Goal: Task Accomplishment & Management: Complete application form

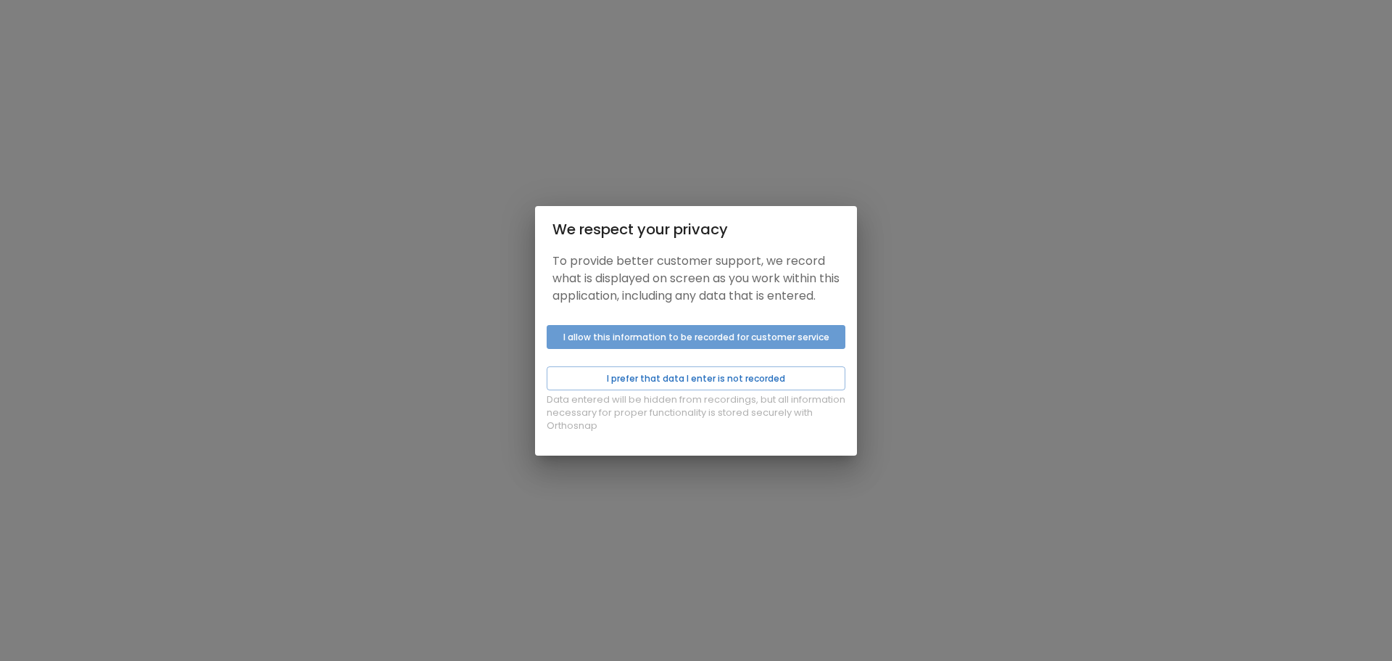
click at [723, 334] on button "I allow this information to be recorded for customer service" at bounding box center [696, 337] width 299 height 24
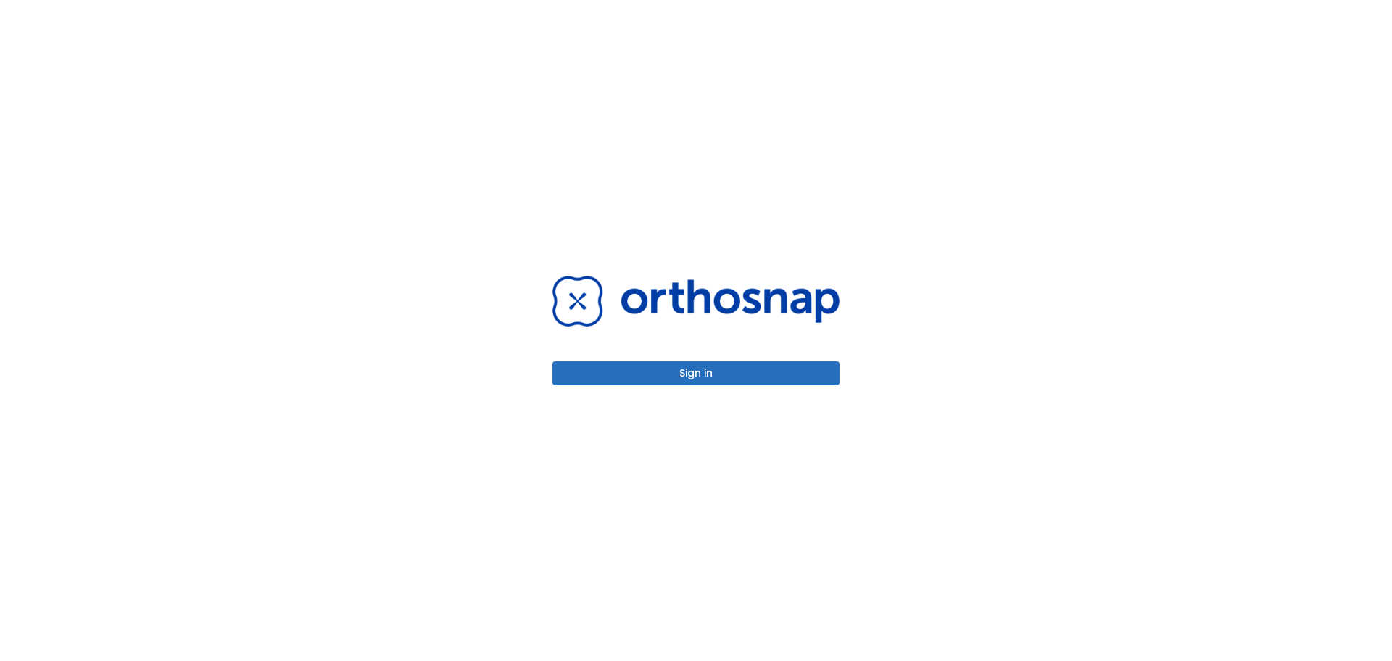
click at [691, 374] on button "Sign in" at bounding box center [696, 373] width 287 height 24
click at [676, 369] on button "Sign in" at bounding box center [696, 373] width 287 height 24
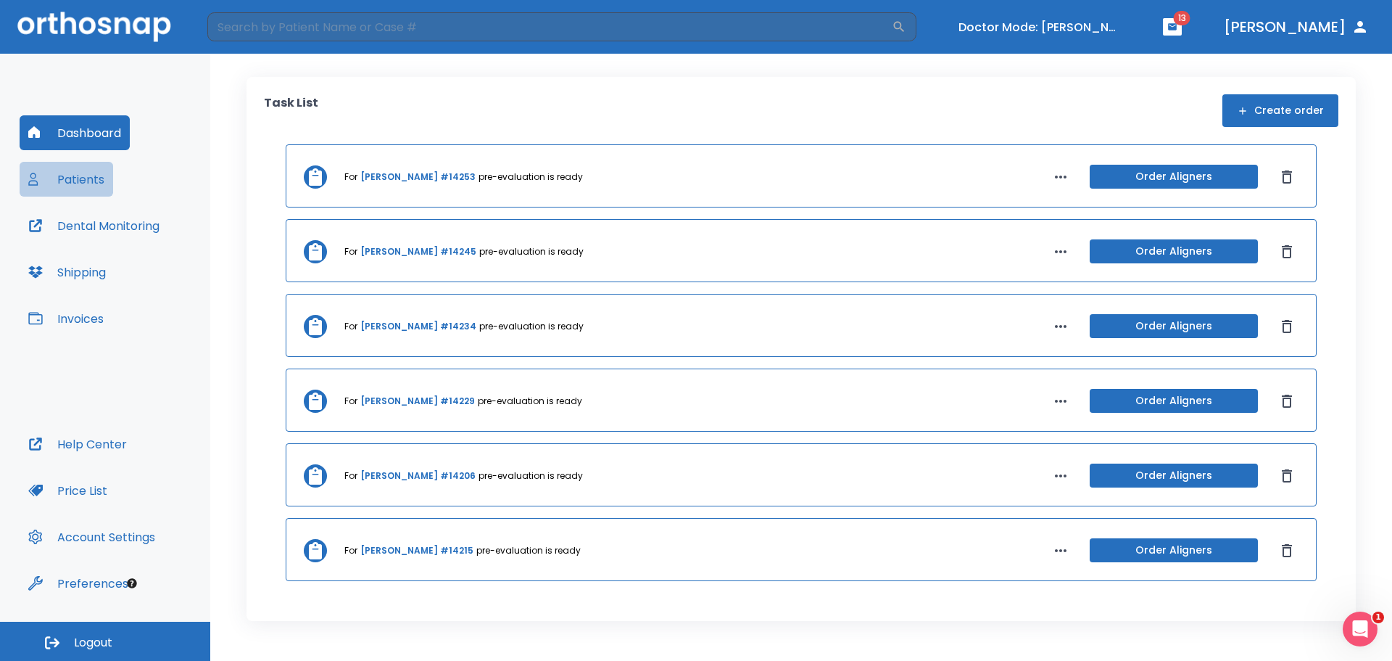
click at [77, 178] on button "Patients" at bounding box center [67, 179] width 94 height 35
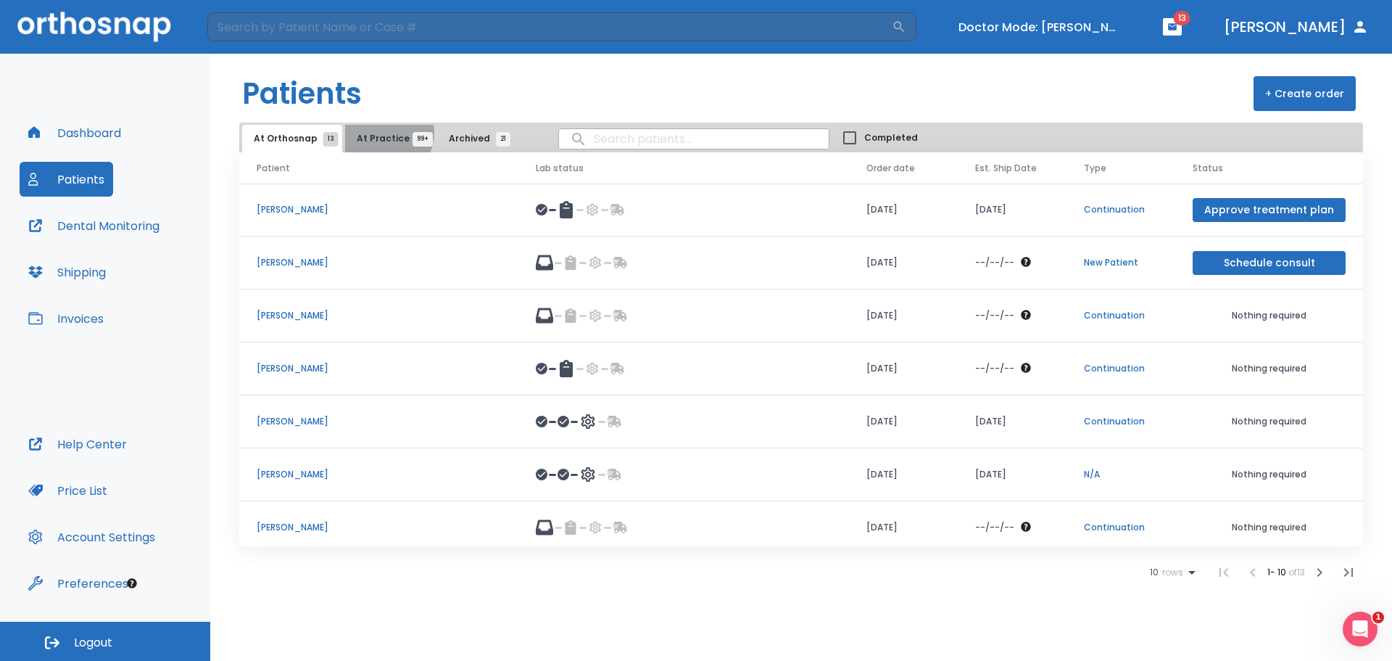
click at [381, 133] on span "At Practice 99+" at bounding box center [390, 138] width 66 height 13
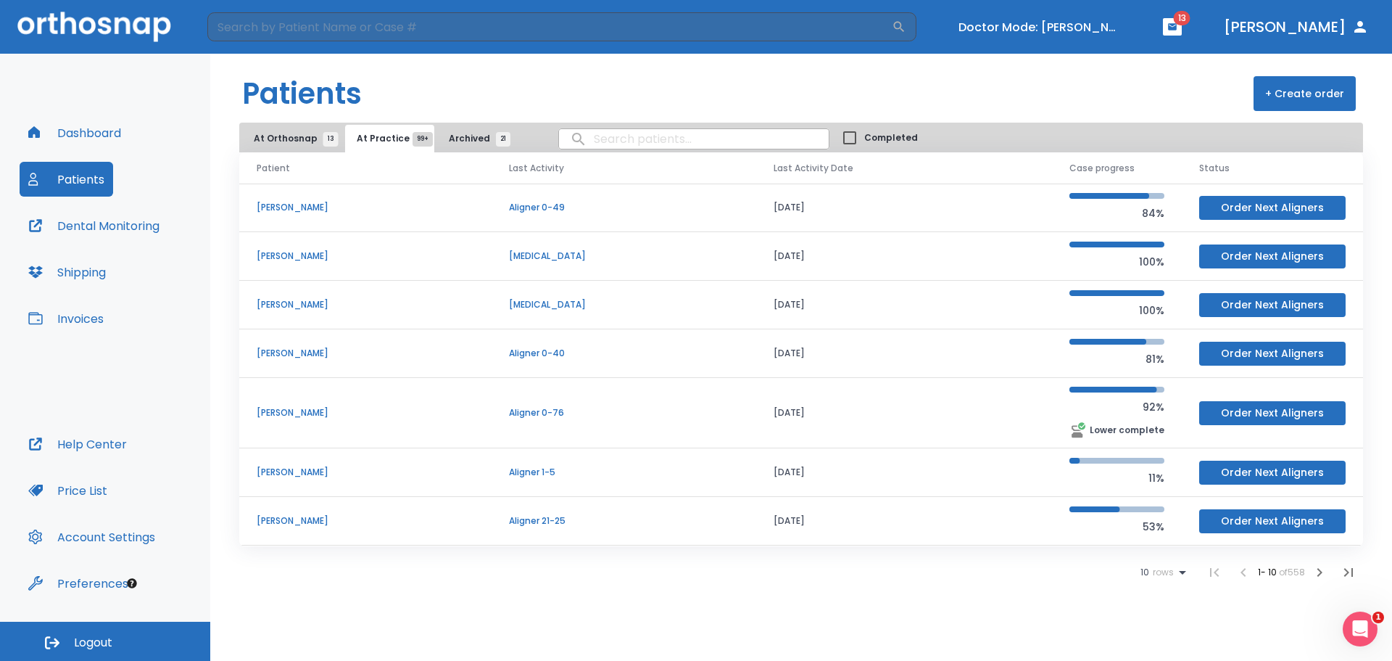
click at [657, 134] on input "search" at bounding box center [694, 139] width 270 height 28
type input "giberto"
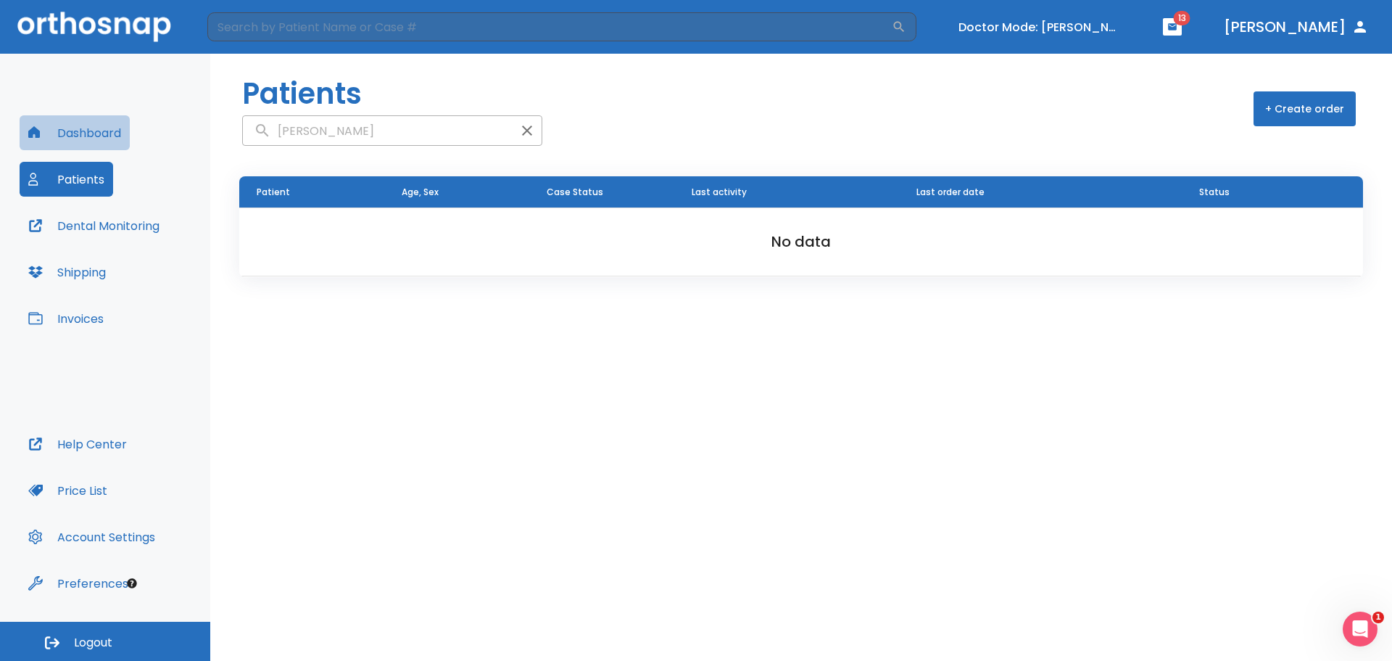
click at [75, 130] on button "Dashboard" at bounding box center [75, 132] width 110 height 35
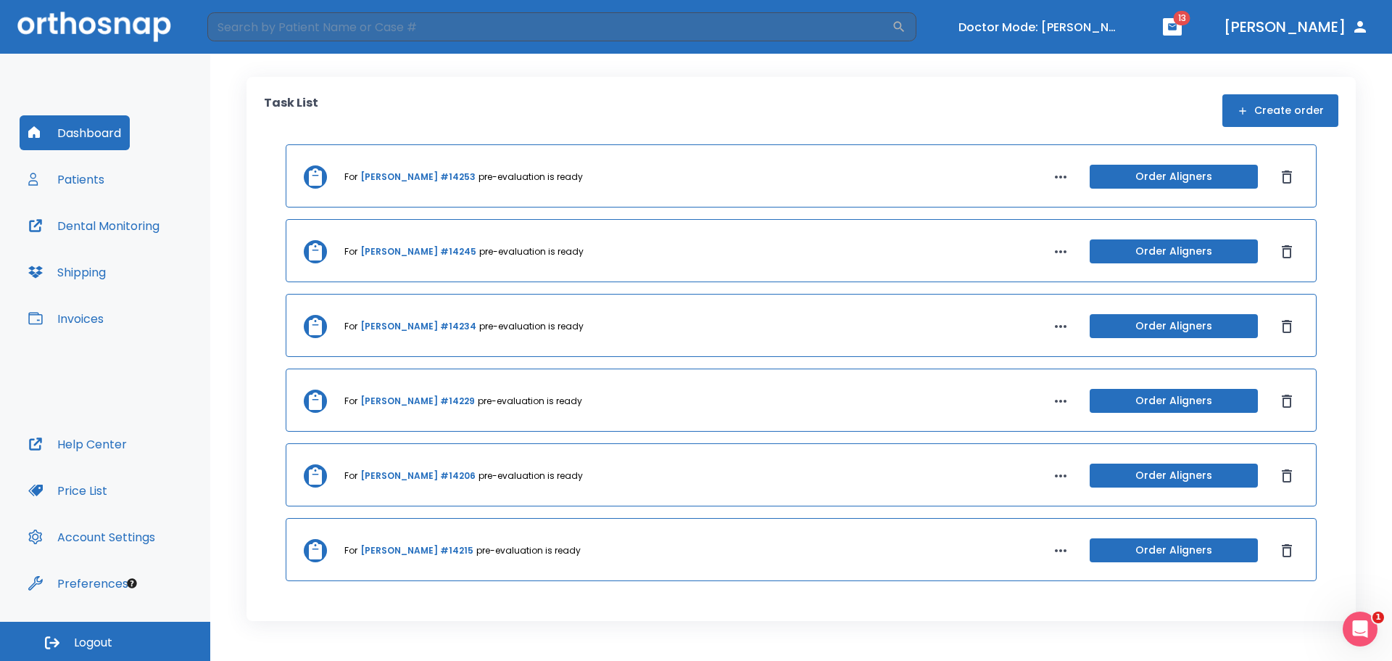
click at [70, 177] on button "Patients" at bounding box center [67, 179] width 94 height 35
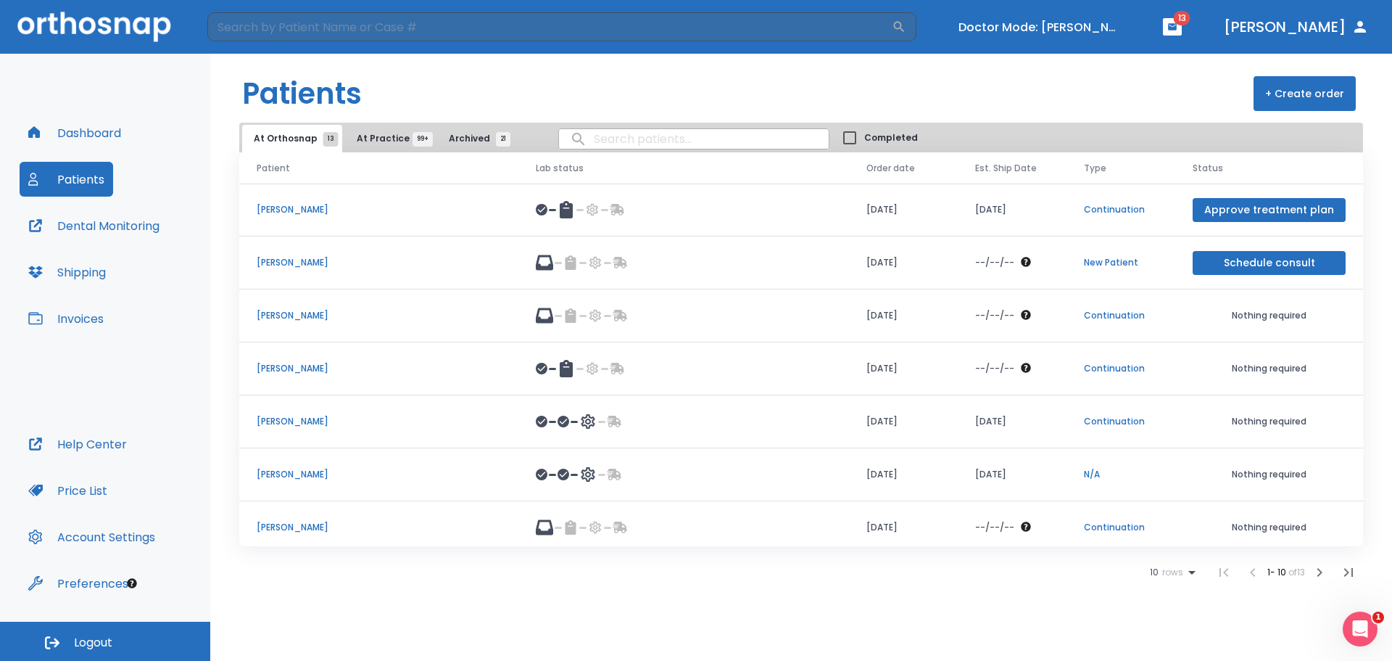
click at [632, 135] on input "search" at bounding box center [694, 139] width 270 height 28
type input "giberto"
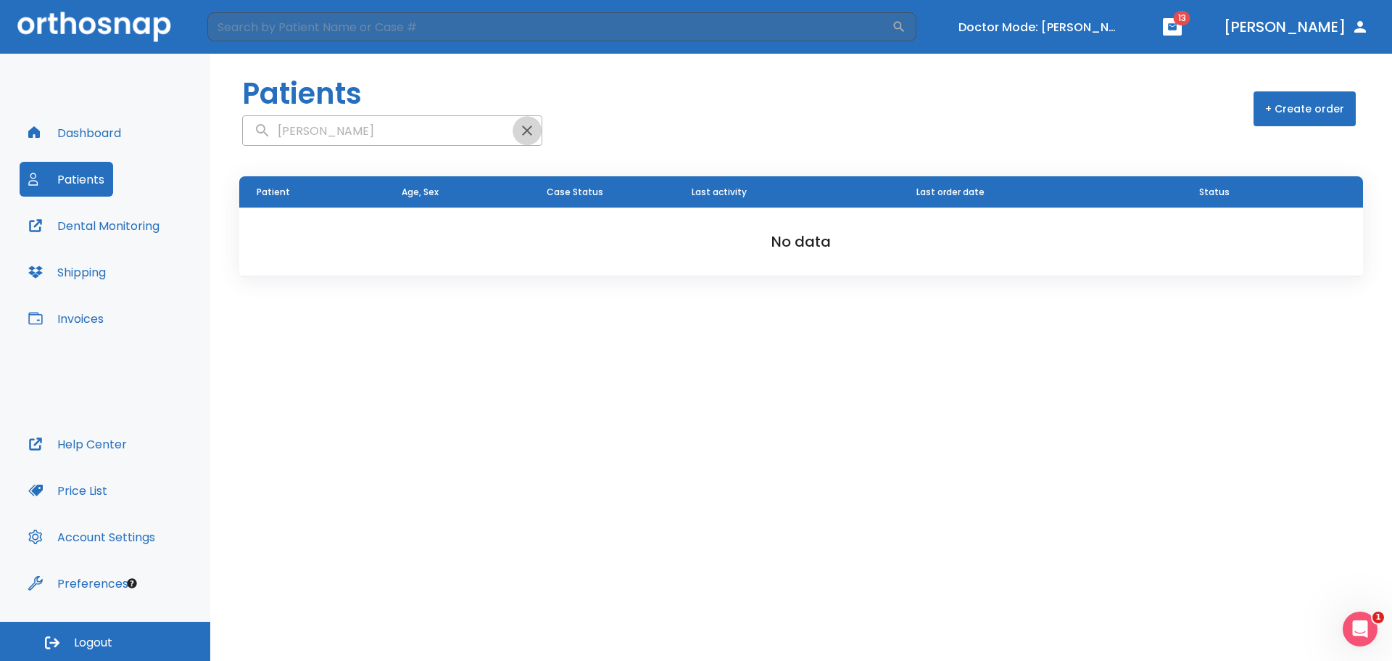
click at [522, 128] on icon "button" at bounding box center [527, 130] width 10 height 10
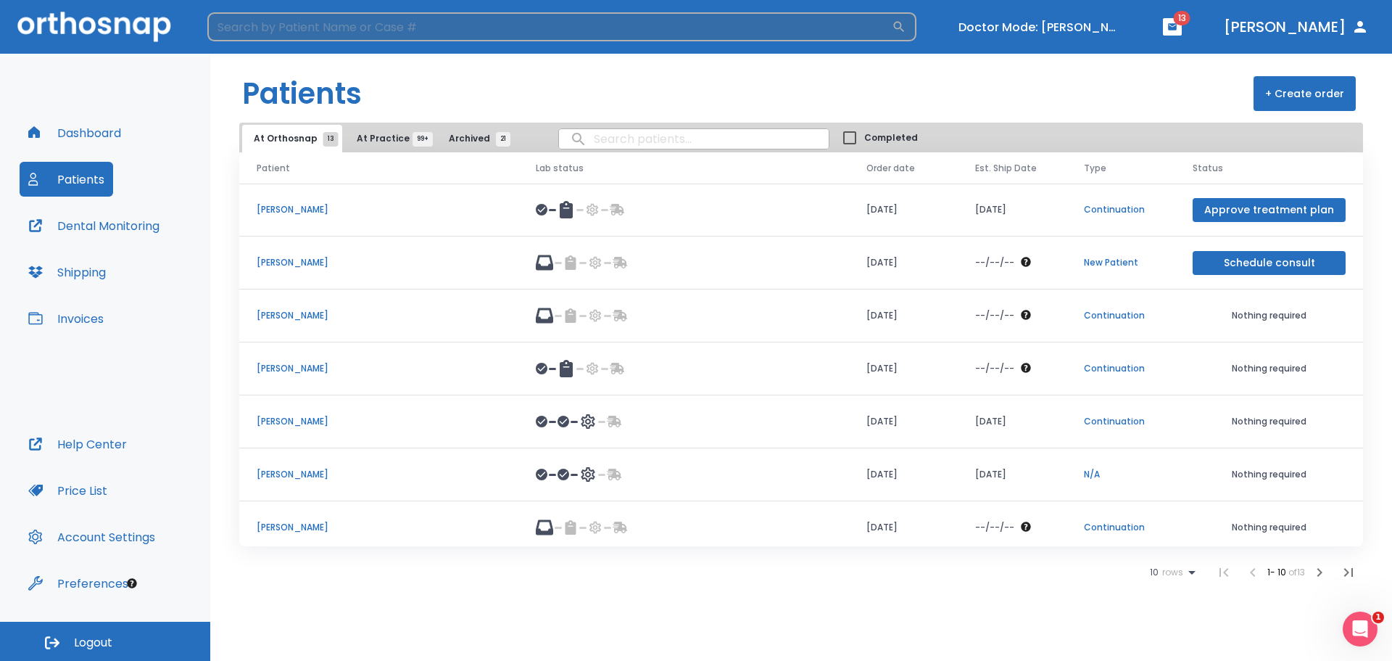
click at [490, 27] on input "search" at bounding box center [549, 26] width 685 height 29
type input "giberto"
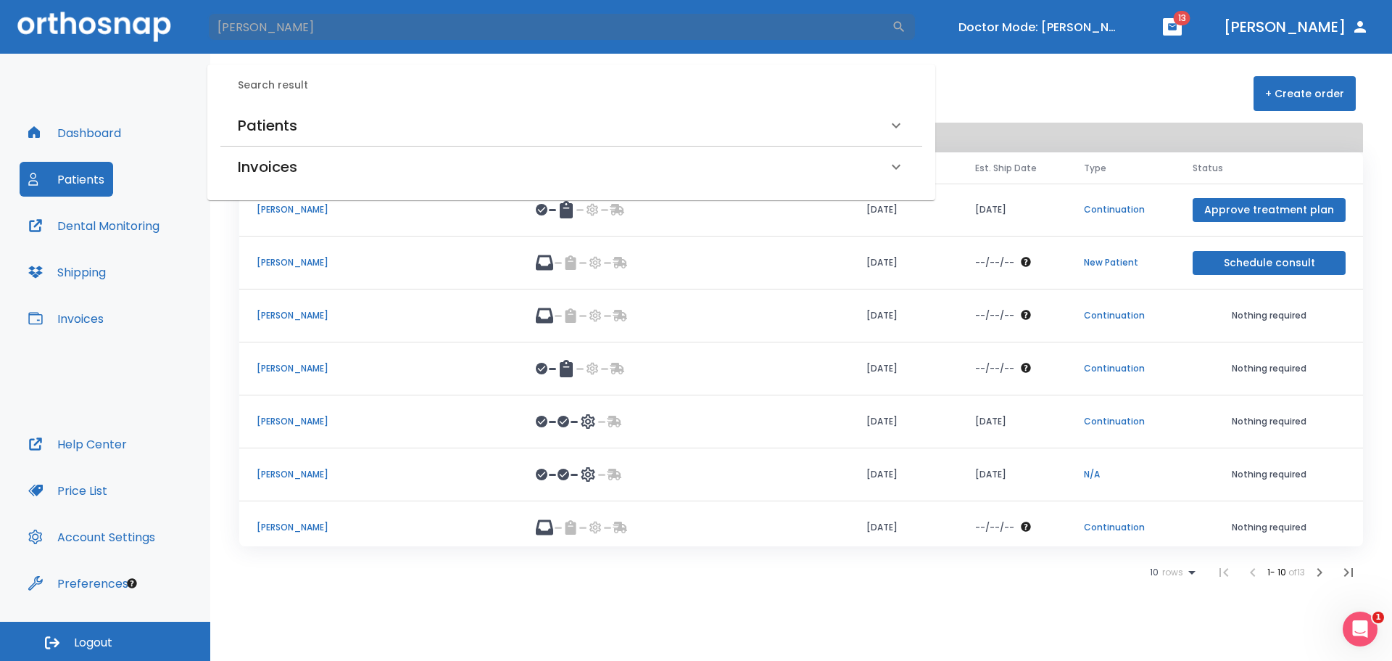
click at [426, 127] on div "Patients" at bounding box center [563, 125] width 650 height 23
click at [336, 175] on h6 "Thomas Giberto (Draft)" at bounding box center [571, 176] width 661 height 20
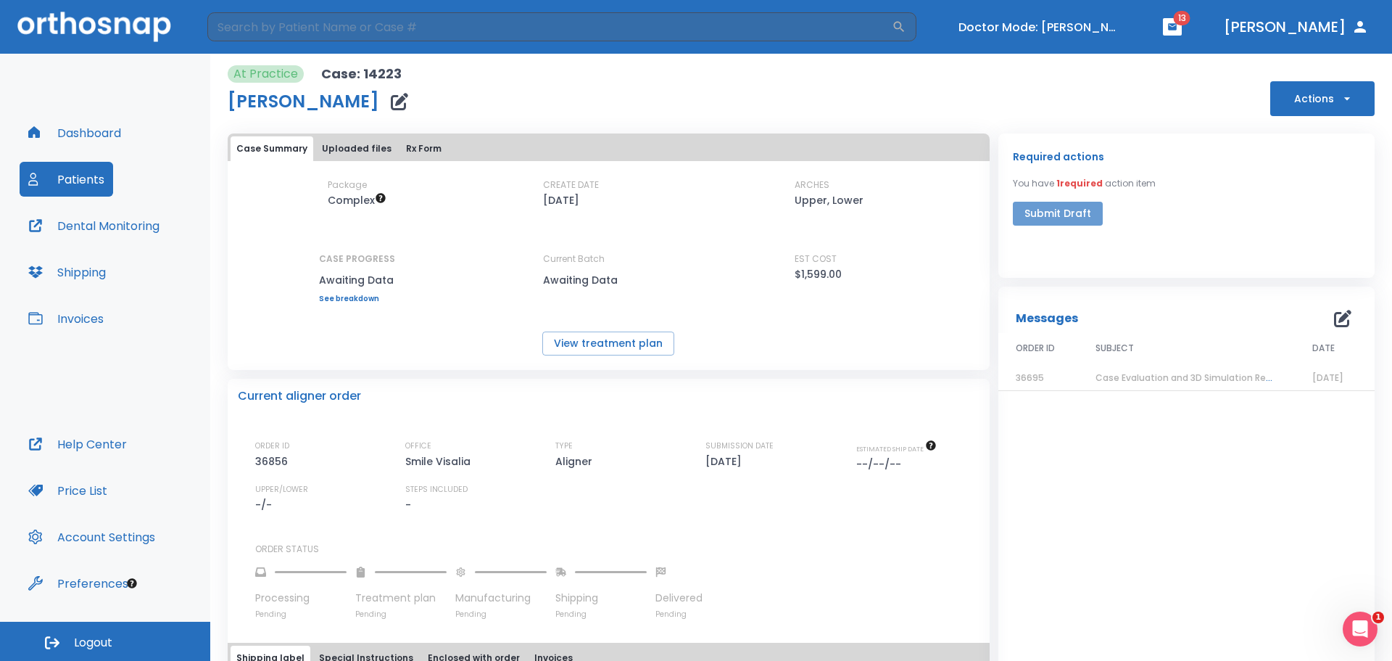
click at [1076, 212] on button "Submit Draft" at bounding box center [1058, 214] width 90 height 24
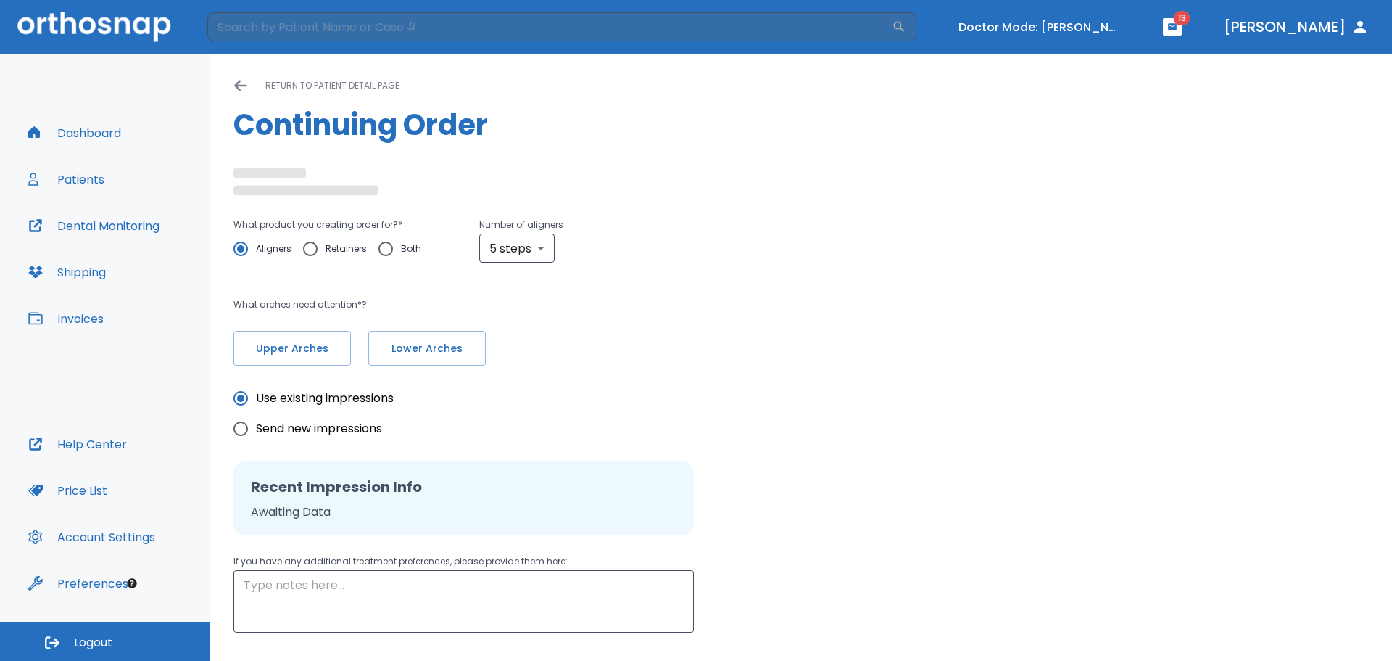
type input "3"
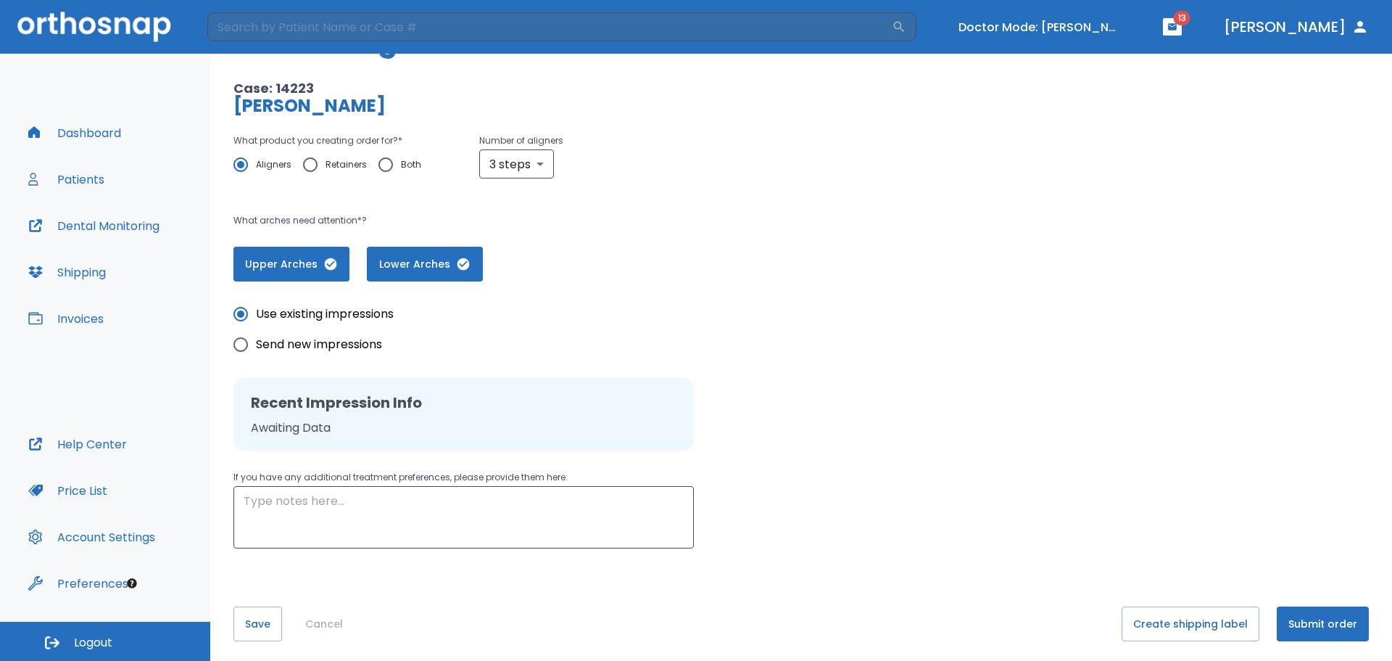
scroll to position [88, 0]
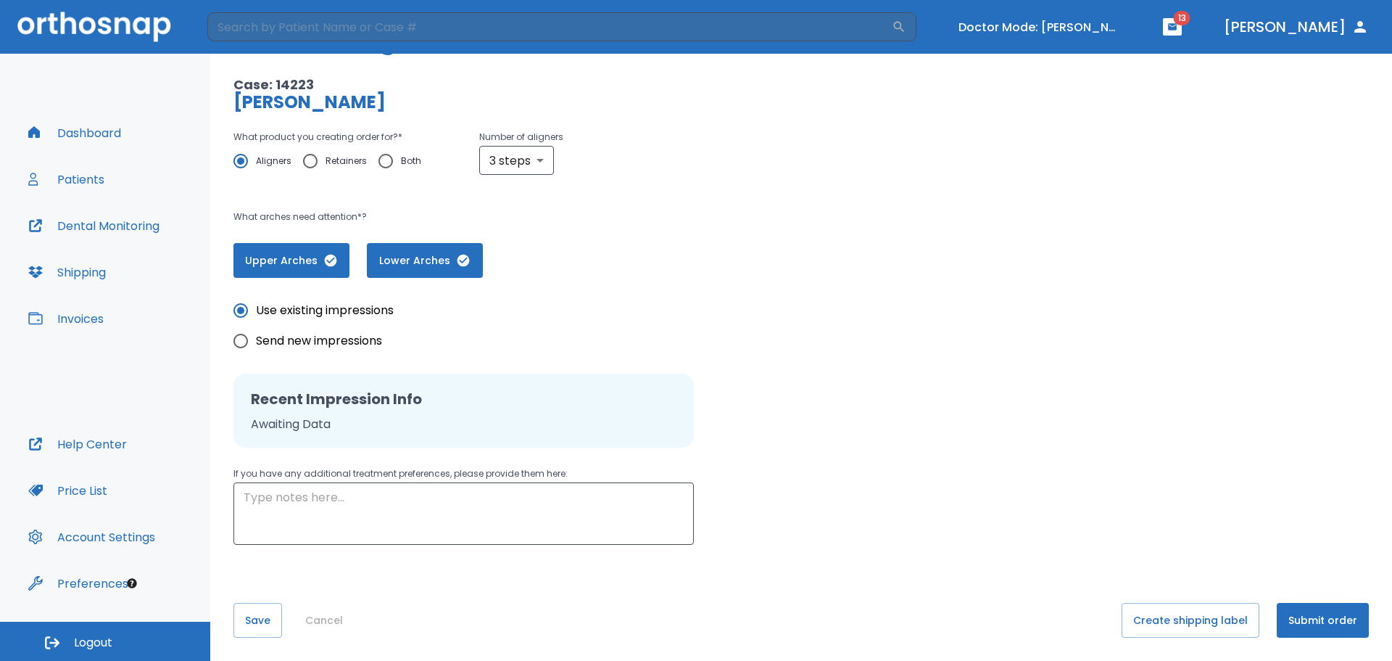
click at [245, 335] on input "Send new impressions" at bounding box center [241, 341] width 30 height 30
radio input "true"
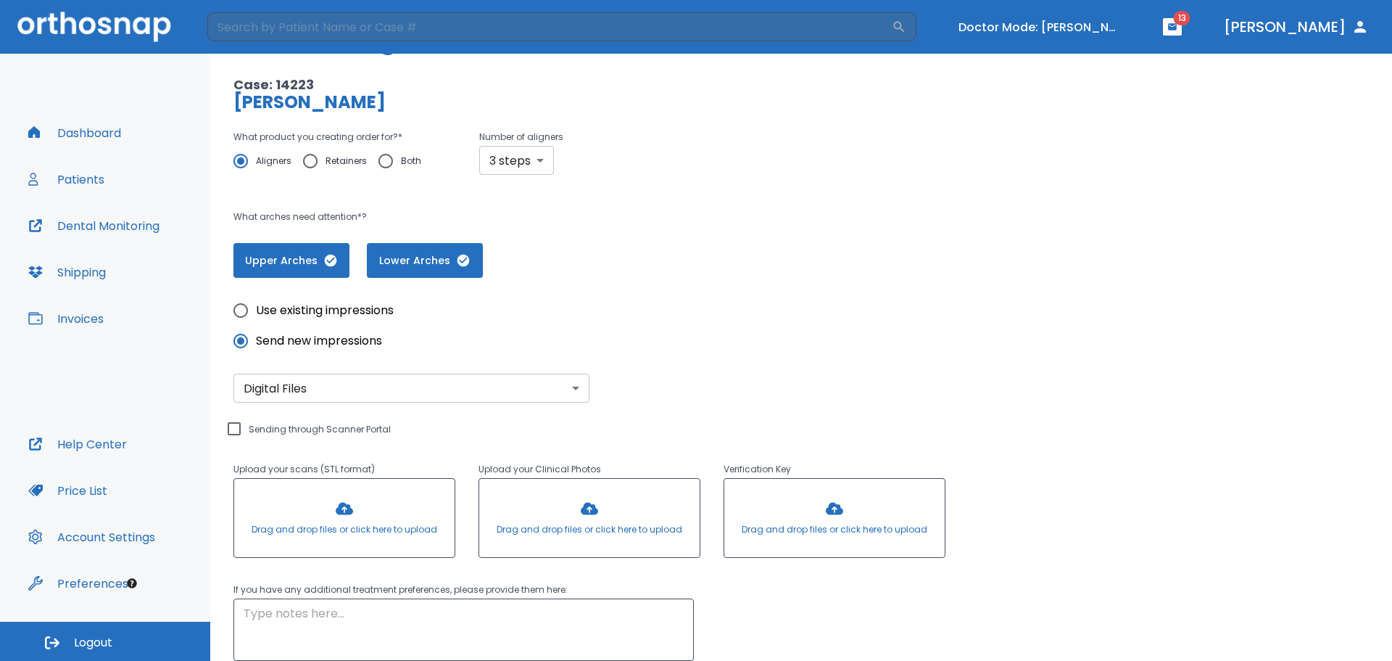
click at [499, 158] on body "​ Doctor Mode: Kreigh Sedillo 13 Dr. Pogorelsky Dashboard Patients Dental Monit…" at bounding box center [696, 330] width 1392 height 661
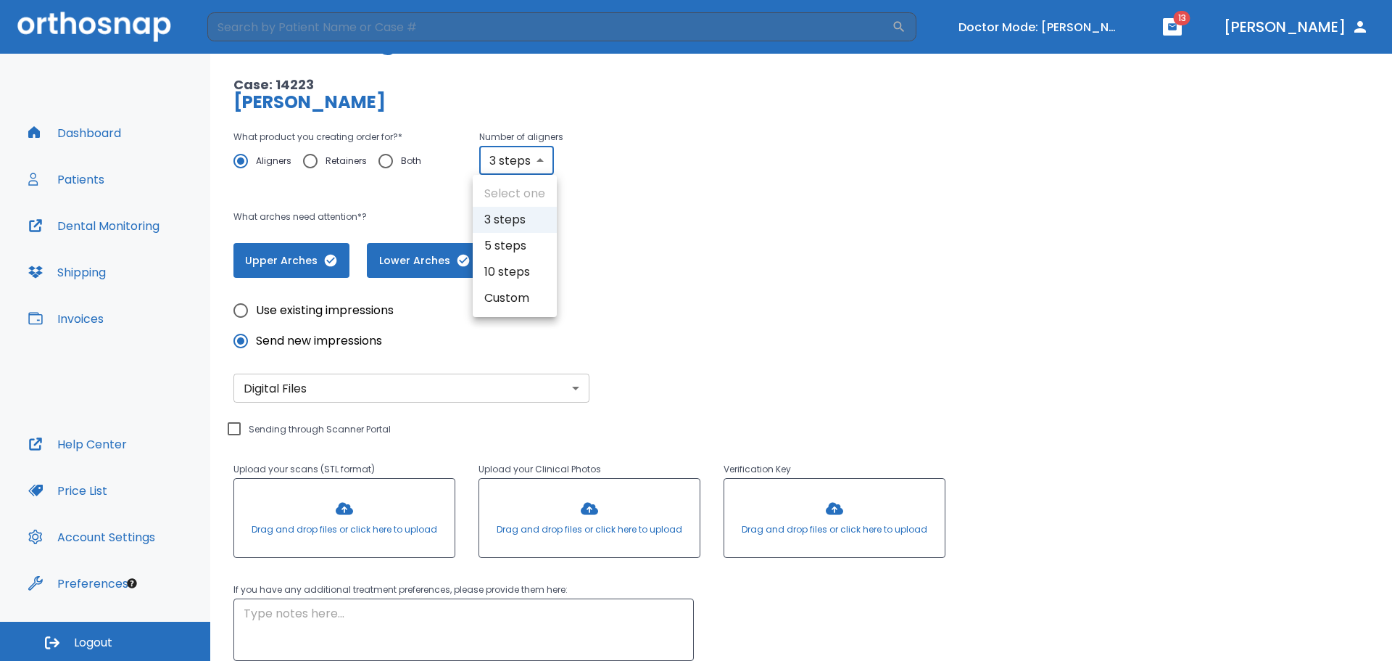
click at [501, 252] on li "5 steps" at bounding box center [515, 246] width 84 height 26
type input "5"
click at [769, 255] on div "Upper Arches Lower Arches" at bounding box center [564, 260] width 663 height 35
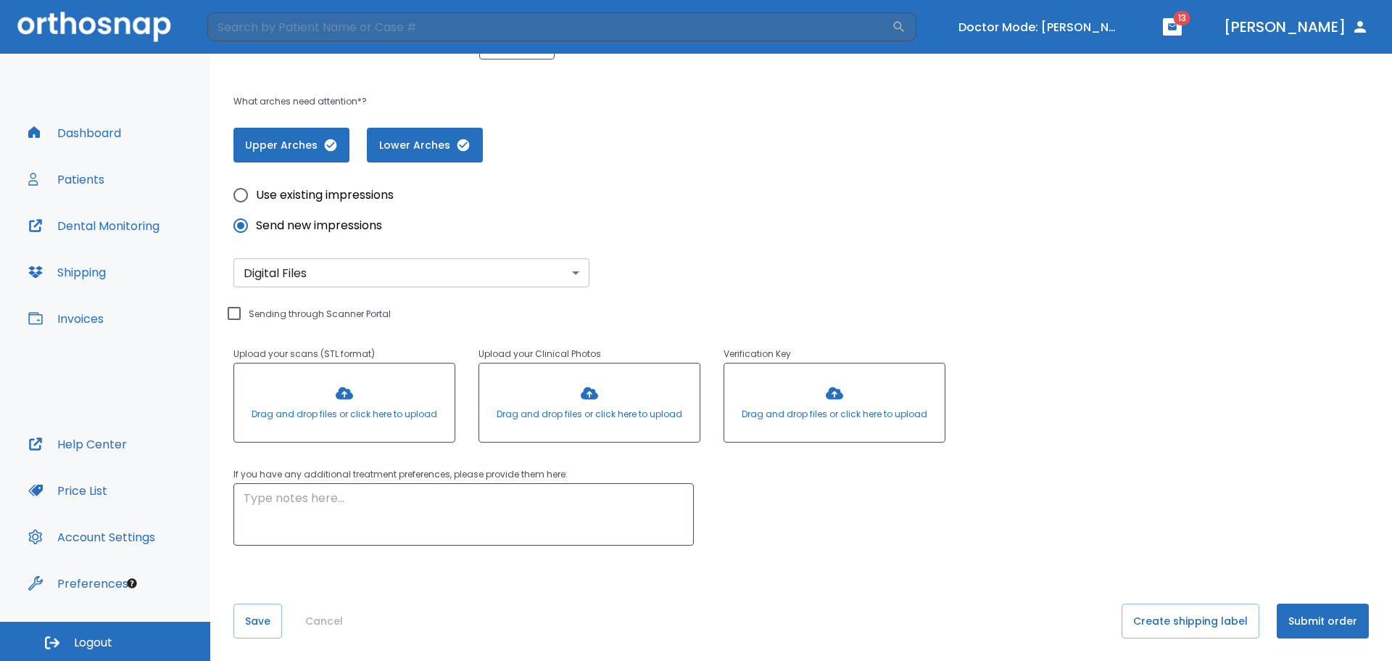
scroll to position [204, 0]
click at [1322, 619] on button "Submit order" at bounding box center [1323, 620] width 92 height 35
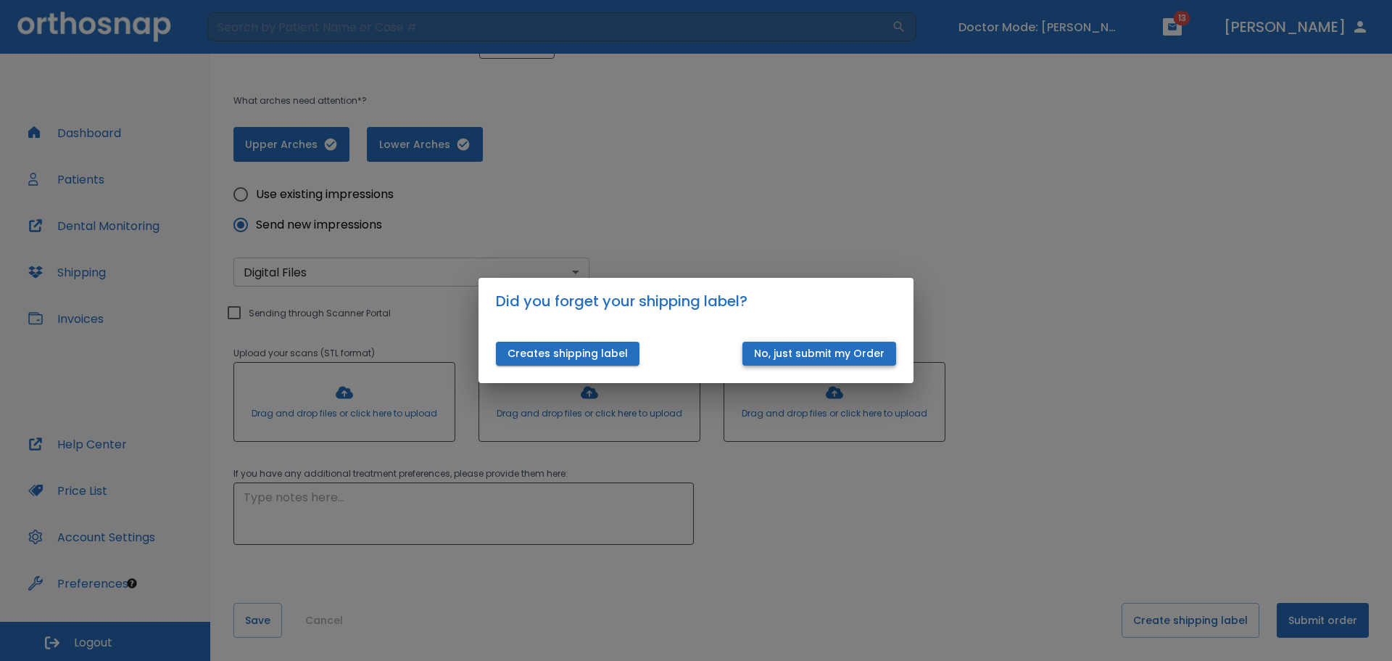
click at [810, 346] on button "No, just submit my Order" at bounding box center [820, 354] width 154 height 24
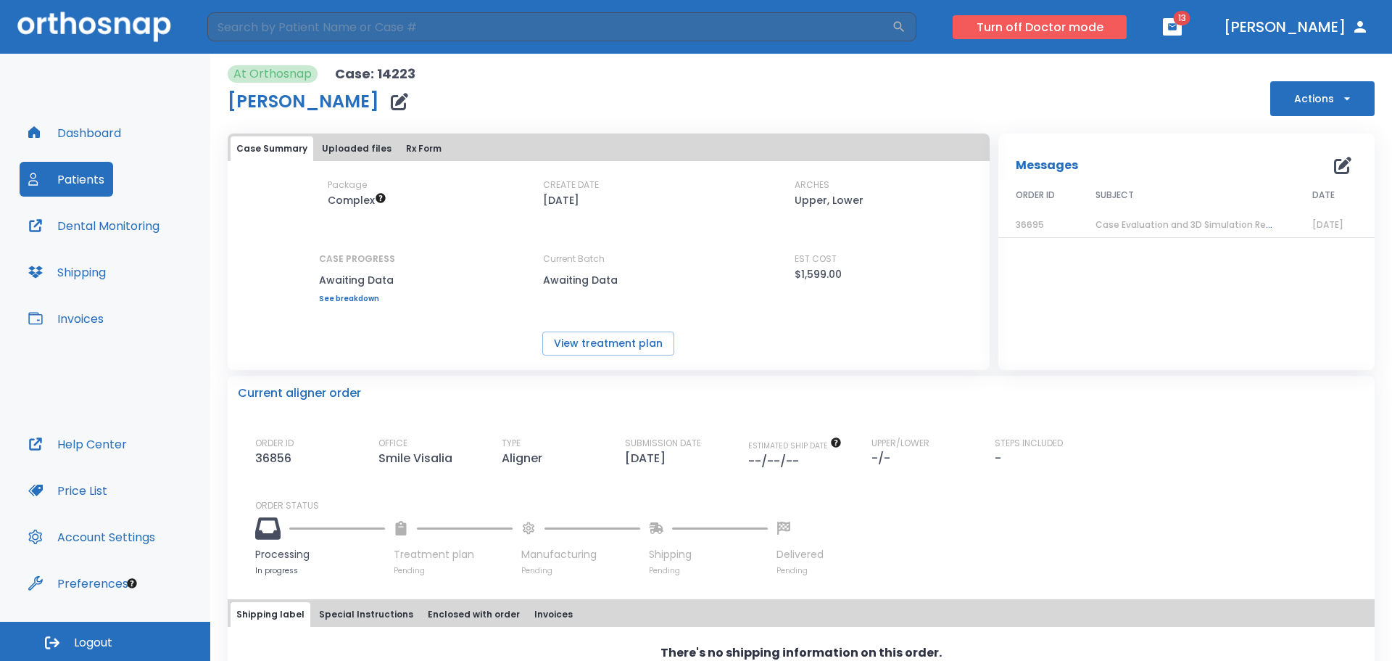
click at [1080, 19] on button "Turn off Doctor mode" at bounding box center [1040, 27] width 174 height 24
